Goal: Information Seeking & Learning: Learn about a topic

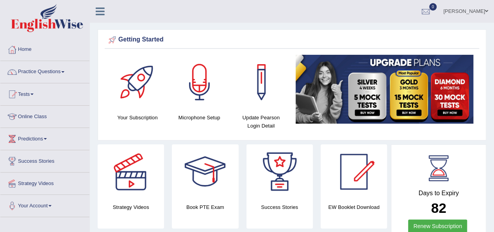
click at [229, 117] on div "Microphone Setup" at bounding box center [199, 90] width 62 height 71
click at [44, 68] on link "Practice Questions" at bounding box center [44, 71] width 89 height 20
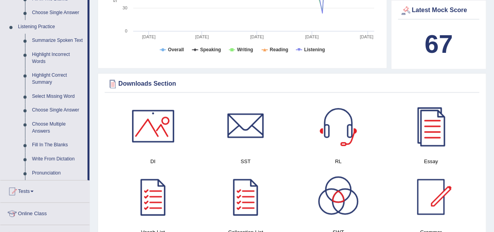
scroll to position [325, 0]
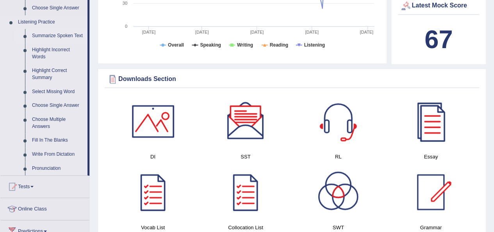
click at [42, 34] on link "Summarize Spoken Text" at bounding box center [58, 36] width 59 height 14
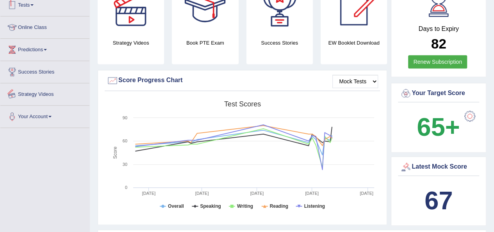
scroll to position [302, 0]
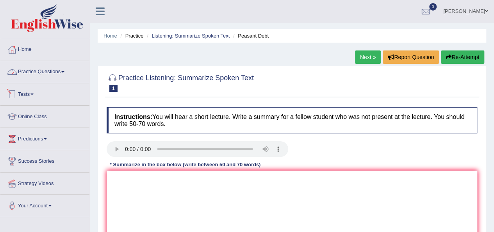
click at [59, 70] on link "Practice Questions" at bounding box center [44, 71] width 89 height 20
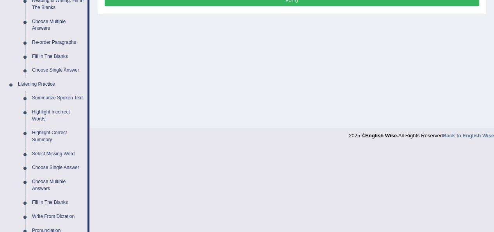
scroll to position [274, 0]
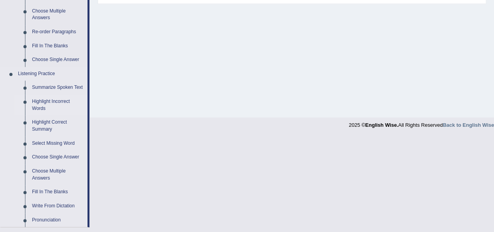
click at [52, 102] on link "Highlight Incorrect Words" at bounding box center [58, 105] width 59 height 21
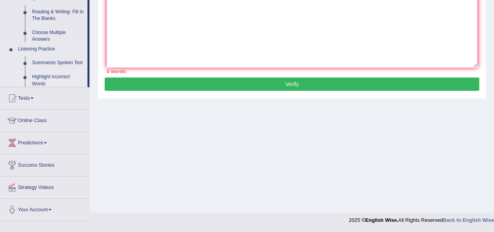
scroll to position [138, 0]
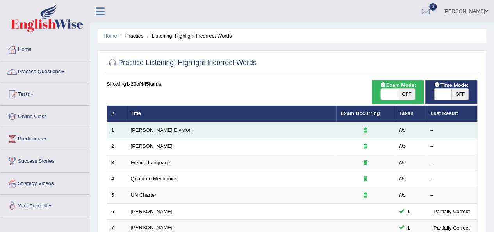
click at [143, 133] on td "[PERSON_NAME] Division" at bounding box center [232, 130] width 210 height 16
click at [141, 131] on link "Ward Division" at bounding box center [161, 130] width 61 height 6
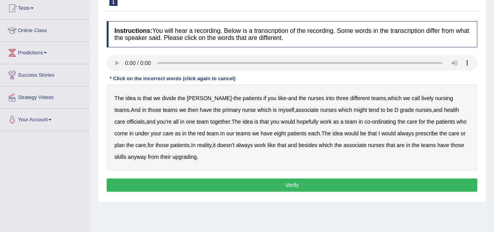
click at [422, 98] on b "lively" at bounding box center [428, 98] width 12 height 6
click at [354, 108] on b "might" at bounding box center [360, 110] width 13 height 6
click at [397, 131] on b "always" at bounding box center [405, 133] width 17 height 6
click at [167, 152] on div "The idea is that we divide the ward - the patients if you like - and the nurses…" at bounding box center [292, 127] width 371 height 86
click at [173, 154] on b "upgrading" at bounding box center [185, 157] width 24 height 6
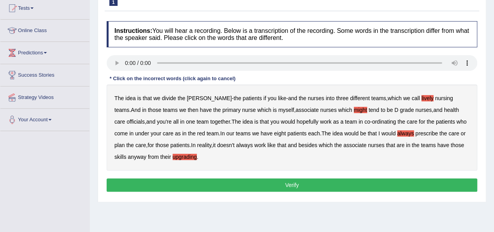
click at [163, 111] on b "teams" at bounding box center [170, 110] width 15 height 6
click at [279, 184] on button "Verify" at bounding box center [292, 184] width 371 height 13
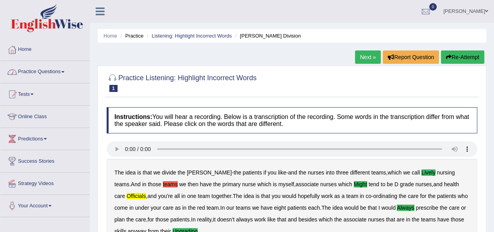
click at [66, 68] on link "Practice Questions" at bounding box center [44, 71] width 89 height 20
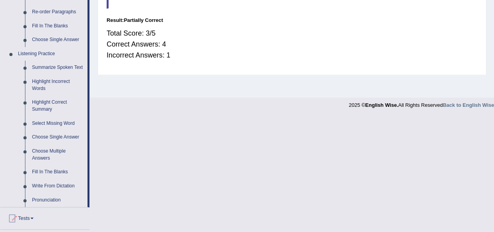
scroll to position [296, 0]
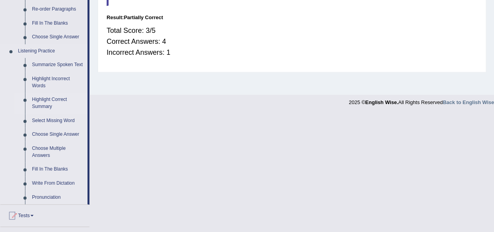
click at [48, 107] on link "Highlight Correct Summary" at bounding box center [58, 103] width 59 height 21
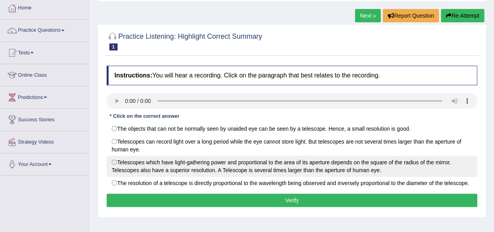
click at [116, 161] on label "Telescopes which have light-gathering power and proportional to the area of its…" at bounding box center [292, 166] width 371 height 21
radio input "true"
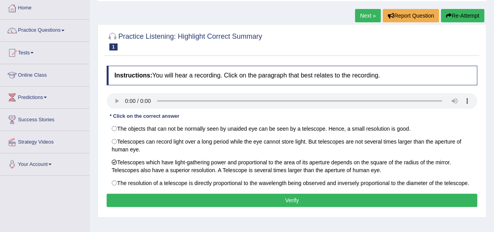
click at [139, 193] on button "Verify" at bounding box center [292, 199] width 371 height 13
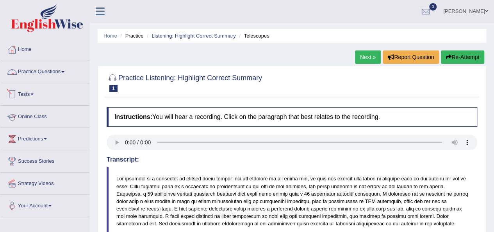
click at [45, 72] on link "Practice Questions" at bounding box center [44, 71] width 89 height 20
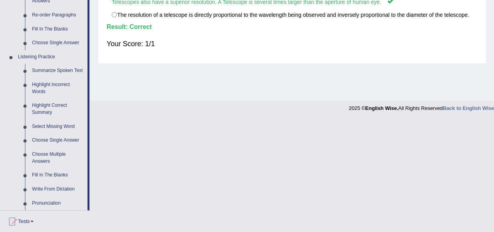
scroll to position [284, 0]
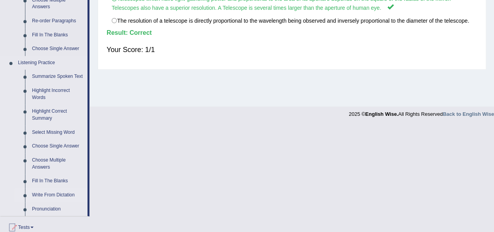
click at [62, 193] on link "Write From Dictation" at bounding box center [58, 195] width 59 height 14
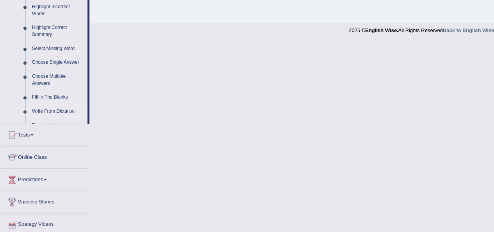
scroll to position [277, 0]
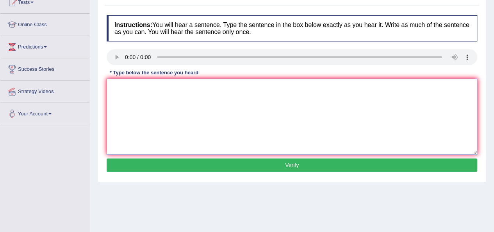
click at [147, 98] on textarea at bounding box center [292, 117] width 371 height 76
click at [166, 86] on textarea "More Physical activity benefit to your overall health." at bounding box center [292, 117] width 371 height 76
click at [206, 88] on textarea "More Physical activity activities benefit to your overall health." at bounding box center [292, 117] width 371 height 76
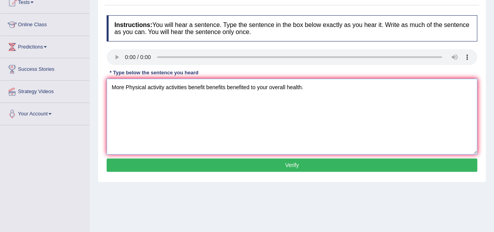
click at [130, 84] on textarea "More Physical activity activities benefit benefits benefited to your overall he…" at bounding box center [292, 117] width 371 height 76
type textarea "More physical activity activities benefit benefits benefited to your overall he…"
click at [270, 161] on button "Verify" at bounding box center [292, 164] width 371 height 13
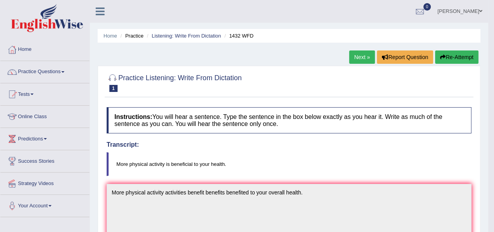
click at [362, 59] on link "Next »" at bounding box center [362, 56] width 26 height 13
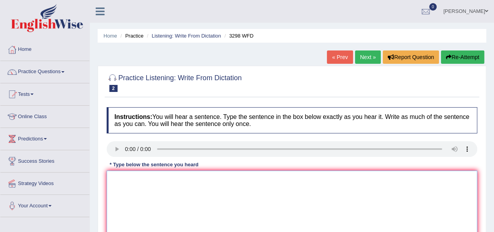
click at [130, 182] on textarea at bounding box center [292, 208] width 371 height 76
click at [123, 178] on textarea "anim behav gd7sk nhzt" at bounding box center [292, 208] width 371 height 76
click at [144, 179] on textarea "animal behav gd7sk nhzt" at bounding box center [292, 208] width 371 height 76
click at [147, 179] on textarea "animal behav gd7sk nhzt" at bounding box center [292, 208] width 371 height 76
type textarea "animal behav gd7sk nhzt"
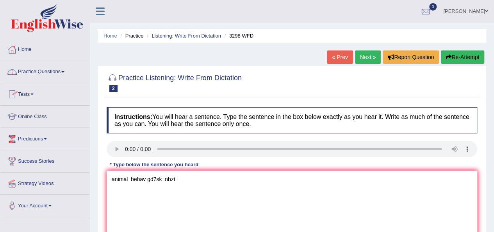
click at [42, 76] on link "Practice Questions" at bounding box center [44, 71] width 89 height 20
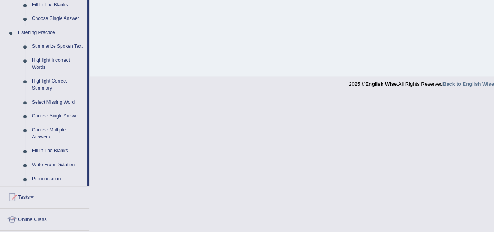
scroll to position [317, 0]
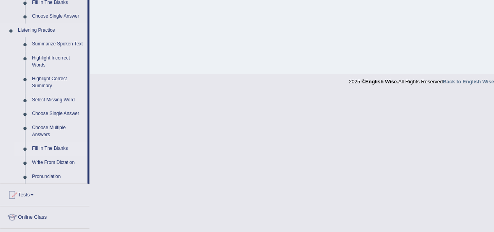
click at [54, 148] on link "Fill In The Blanks" at bounding box center [58, 148] width 59 height 14
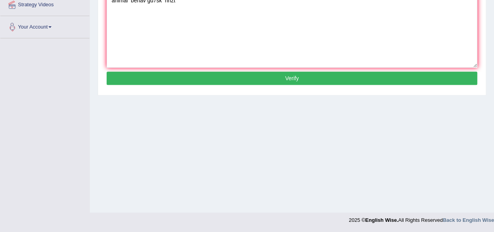
scroll to position [148, 0]
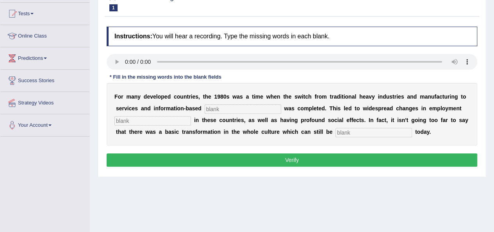
scroll to position [109, 0]
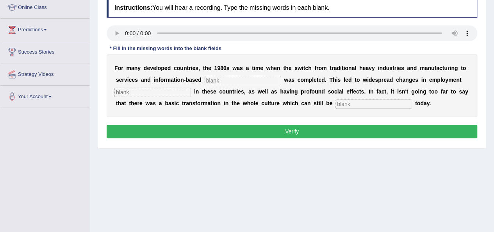
click at [494, 123] on html "Toggle navigation Home Practice Questions Speaking Practice Read Aloud Repeat S…" at bounding box center [247, 7] width 494 height 232
click at [176, 92] on input "text" at bounding box center [152, 92] width 77 height 9
type input "patterns"
click at [384, 105] on input "text" at bounding box center [374, 103] width 77 height 9
type input "observed"
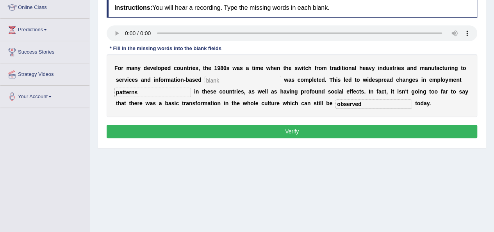
click at [234, 81] on input "text" at bounding box center [243, 80] width 77 height 9
type input "enterprises"
click at [238, 129] on button "Verify" at bounding box center [292, 131] width 371 height 13
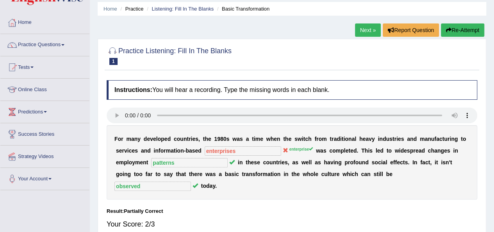
scroll to position [19, 0]
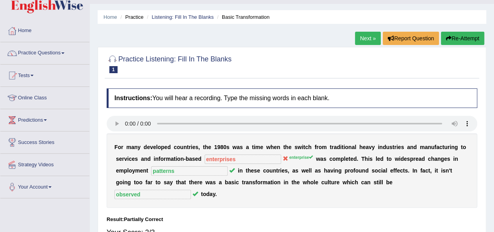
click at [372, 41] on link "Next »" at bounding box center [368, 38] width 26 height 13
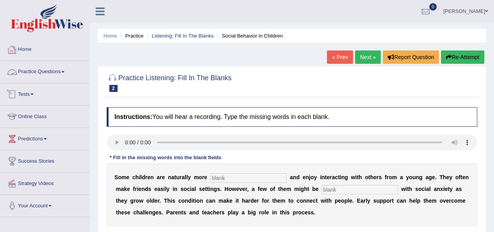
click at [44, 75] on link "Practice Questions" at bounding box center [44, 71] width 89 height 20
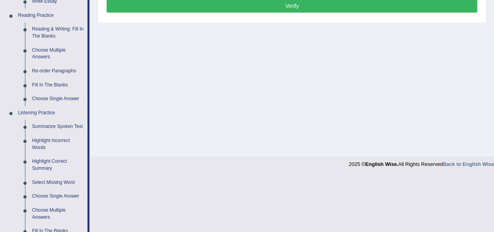
scroll to position [238, 0]
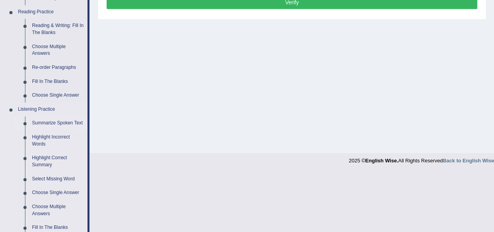
click at [72, 122] on link "Summarize Spoken Text" at bounding box center [58, 123] width 59 height 14
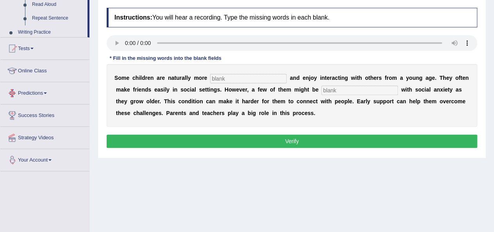
scroll to position [178, 0]
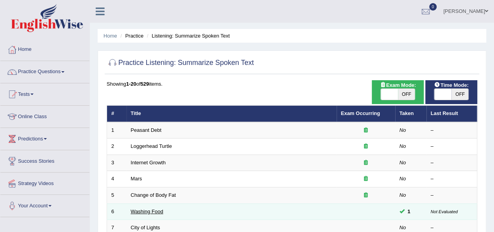
drag, startPoint x: 0, startPoint y: 0, endPoint x: 154, endPoint y: 208, distance: 258.4
click at [154, 208] on link "Washing Food" at bounding box center [147, 211] width 32 height 6
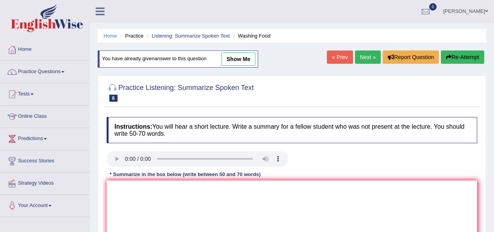
drag, startPoint x: 0, startPoint y: 0, endPoint x: 245, endPoint y: 58, distance: 251.8
click at [245, 57] on link "show me" at bounding box center [239, 58] width 34 height 13
type textarea "The speaker provided a comprehensive overview of washing food. To begin with, t…"
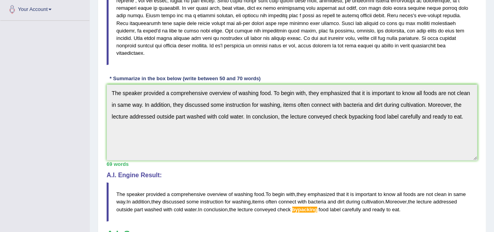
scroll to position [194, 0]
